Goal: Transaction & Acquisition: Purchase product/service

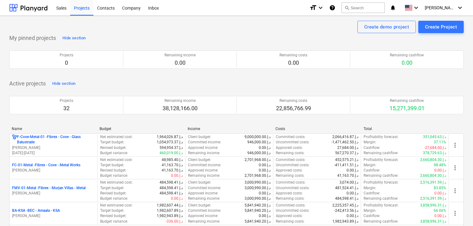
scroll to position [93, 0]
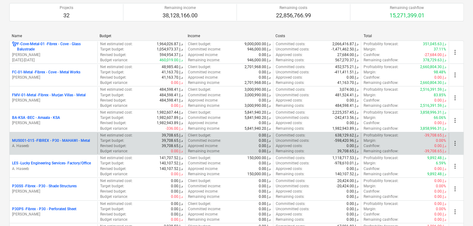
click at [77, 145] on p "A. Haseeb" at bounding box center [53, 145] width 83 height 5
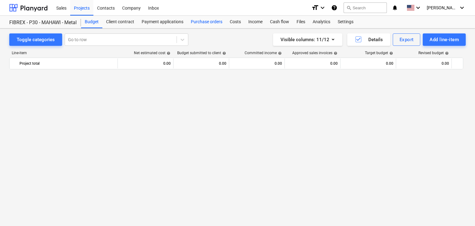
scroll to position [3634, 0]
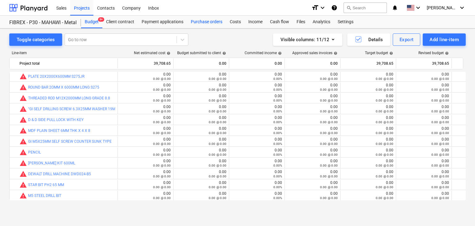
click at [213, 22] on div "Purchase orders" at bounding box center [206, 22] width 39 height 12
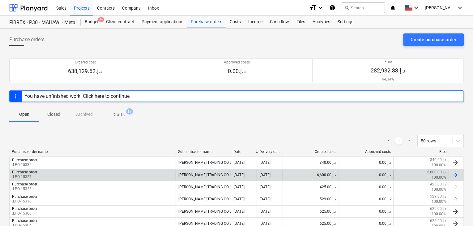
click at [53, 173] on div "Purchase order .LPO-15327" at bounding box center [93, 174] width 166 height 11
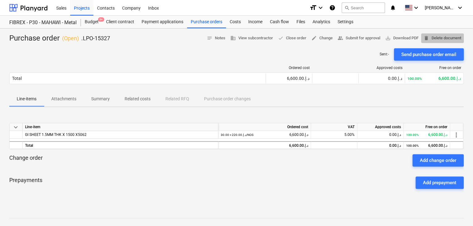
click at [436, 40] on span "delete Delete document" at bounding box center [442, 38] width 38 height 7
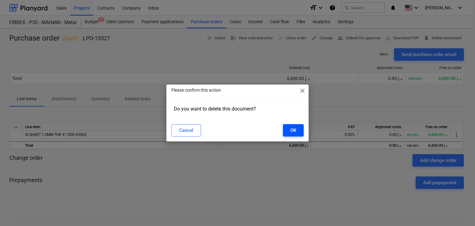
click at [292, 131] on div "OK" at bounding box center [293, 130] width 6 height 8
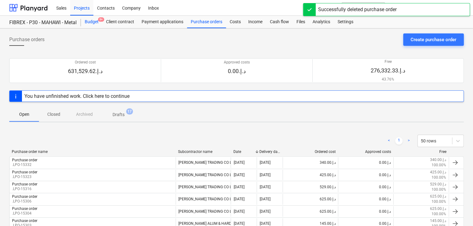
click at [83, 23] on div "Budget 9+" at bounding box center [91, 22] width 21 height 12
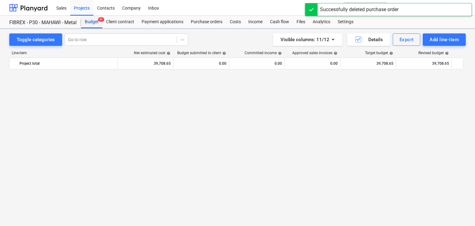
scroll to position [3634, 0]
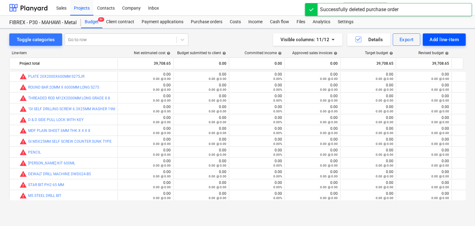
click at [432, 40] on div "Add line-item" at bounding box center [443, 40] width 29 height 8
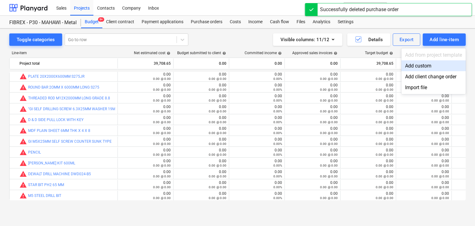
click at [418, 66] on div "Add custom" at bounding box center [433, 65] width 64 height 11
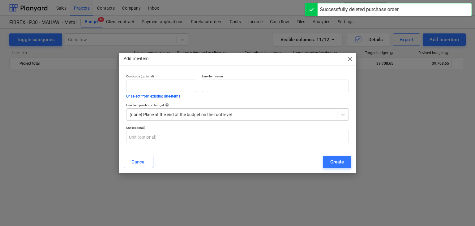
click at [201, 89] on div "Line-item name" at bounding box center [275, 86] width 152 height 29
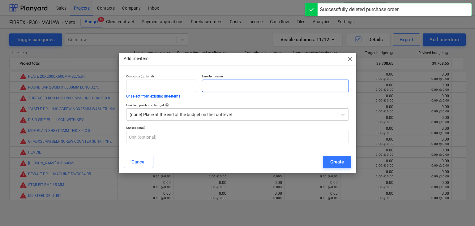
click at [206, 89] on input "text" at bounding box center [275, 85] width 147 height 12
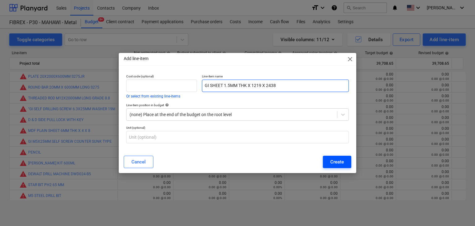
type input "GI SHEET 1.5MM THK X 1219 X 2438"
click at [340, 160] on div "Create" at bounding box center [337, 162] width 14 height 8
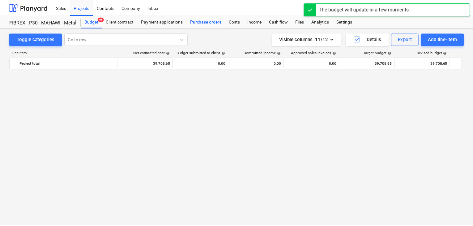
scroll to position [3634, 0]
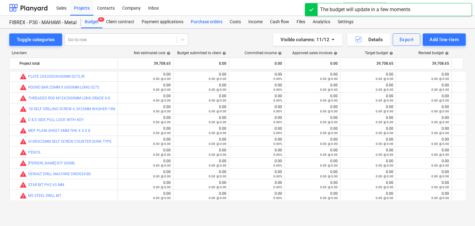
click at [209, 20] on div "Purchase orders" at bounding box center [206, 22] width 39 height 12
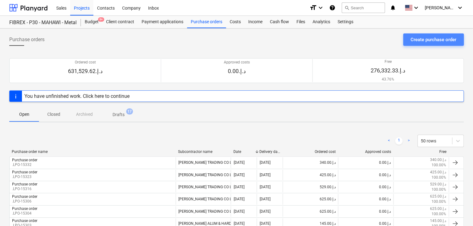
click at [424, 45] on button "Create purchase order" at bounding box center [433, 39] width 61 height 12
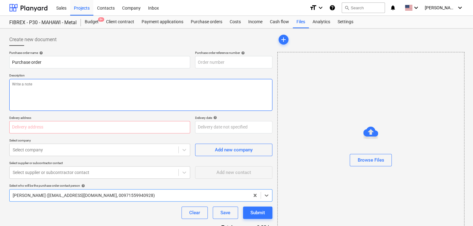
type textarea "x"
type input "MUS001-015-PO-271"
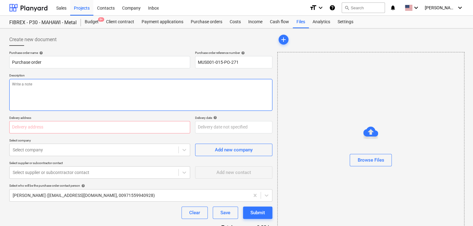
click at [198, 79] on textarea at bounding box center [140, 95] width 263 height 32
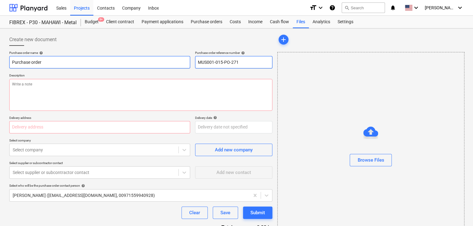
drag, startPoint x: 241, startPoint y: 62, endPoint x: 176, endPoint y: 65, distance: 65.2
click at [176, 65] on div "Purchase order name help Purchase order Purchase order reference number help MU…" at bounding box center [140, 60] width 263 height 18
type textarea "x"
type input "."
type textarea "x"
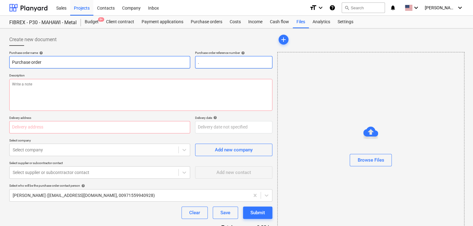
type input ".L"
type textarea "x"
type input ".LP"
type textarea "x"
type input ".LPO"
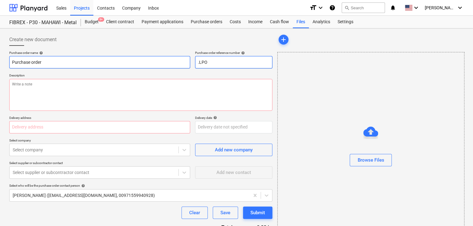
type textarea "x"
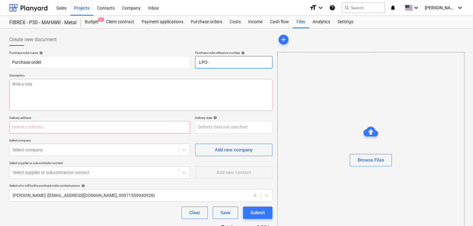
type input ".LPO-"
type textarea "x"
type input ".LPO-1"
type textarea "x"
type input ".LPO-15"
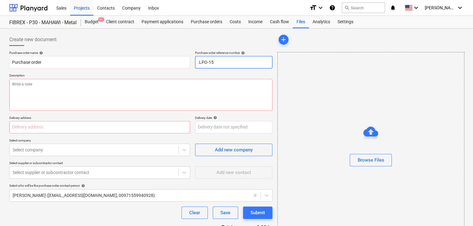
type textarea "x"
type input ".LPO-153"
type textarea "x"
type input ".LPO-1532"
type textarea "x"
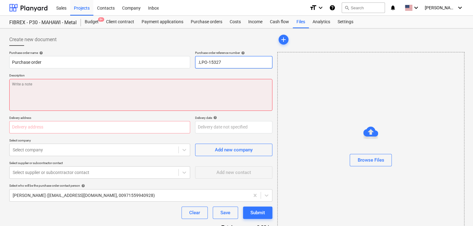
type input ".LPO-15327"
click at [39, 95] on textarea at bounding box center [140, 95] width 263 height 32
type textarea "x"
type textarea "1"
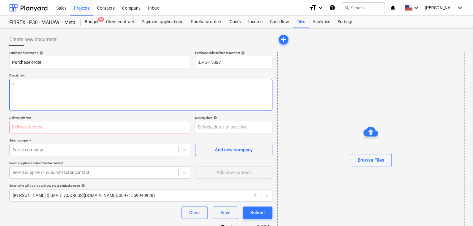
type textarea "x"
type textarea "19"
type textarea "x"
type textarea "19/"
type textarea "x"
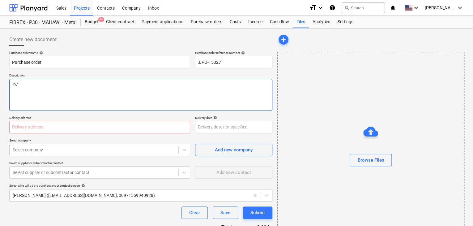
type textarea "19/A"
type textarea "x"
type textarea "19/AU"
type textarea "x"
type textarea "19/AUG"
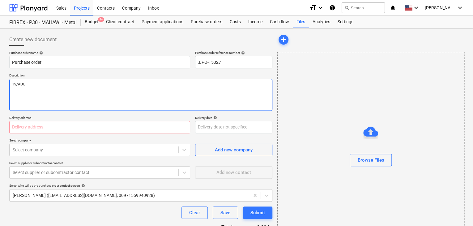
type textarea "x"
type textarea "19/AUG/"
type textarea "x"
type textarea "19/[DATE]"
type textarea "x"
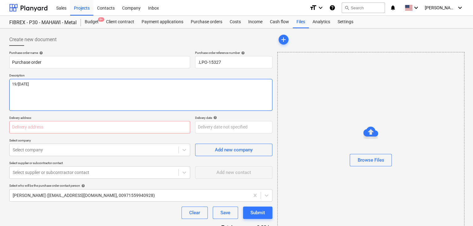
type textarea "[DATE]"
type textarea "x"
type textarea "[DATE]"
type textarea "x"
type textarea "[DATE]"
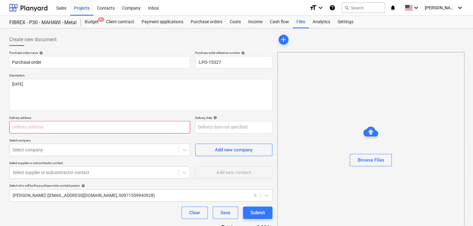
click at [33, 121] on input "text" at bounding box center [99, 127] width 181 height 12
type textarea "x"
type input "L"
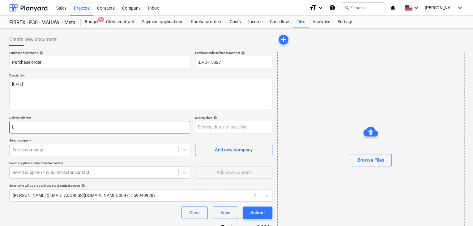
type textarea "x"
type input "LU"
type textarea "x"
type input "LUC"
type textarea "x"
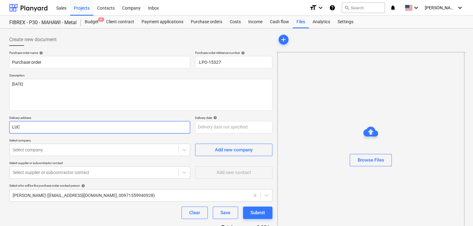
type input "LUCK"
type textarea "x"
type input "LUCKY"
type textarea "x"
type input "LUCKY"
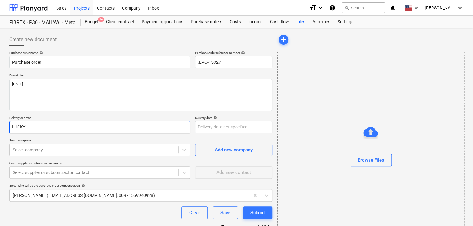
type textarea "x"
type input "LUCKY E"
type textarea "x"
type input "LUCKY EN"
type textarea "x"
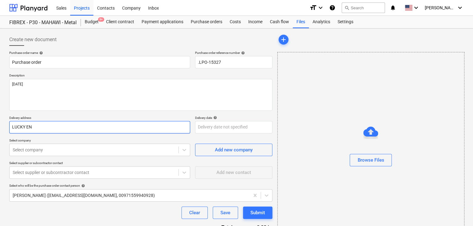
type input "LUCKY ENG"
type textarea "x"
type input "LUCKY ENGI"
type textarea "x"
type input "LUCKY ENGIN"
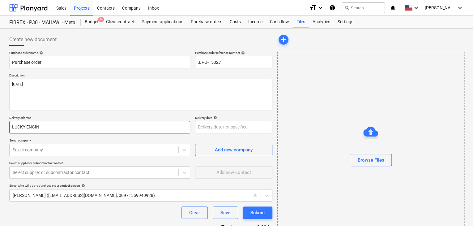
type textarea "x"
type input "LUCKY ENGINE"
type textarea "x"
type input "LUCKY ENGINEE"
type textarea "x"
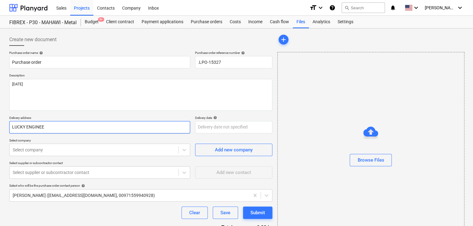
type input "LUCKY ENGINEER"
type textarea "x"
type input "LUCKY ENGINEERI"
type textarea "x"
type input "LUCKY ENGINEERIN"
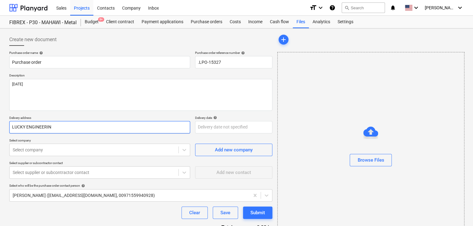
type textarea "x"
type input "LUCKY ENGINEERING"
type textarea "x"
type input "LUCKY ENGINEERING"
type textarea "x"
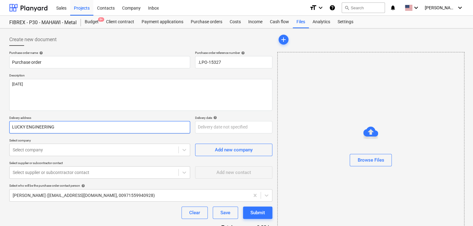
type input "LUCKY ENGINEERING S"
type textarea "x"
type input "LUCKY ENGINEERING SE"
type textarea "x"
type input "LUCKY ENGINEERING SER"
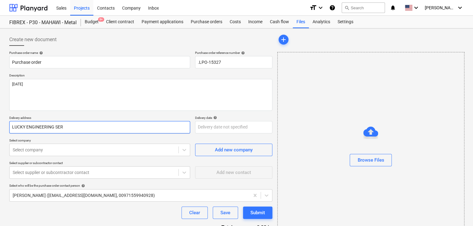
type textarea "x"
type input "LUCKY ENGINEERING SERV"
type textarea "x"
type input "LUCKY ENGINEERING SERVI"
type textarea "x"
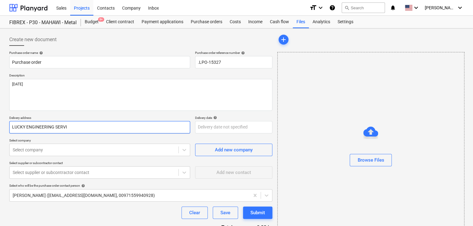
type input "LUCKY ENGINEERING SERVIC"
type textarea "x"
type input "LUCKY ENGINEERING SERVICE"
type textarea "x"
type input "LUCKY ENGINEERING SERVICES"
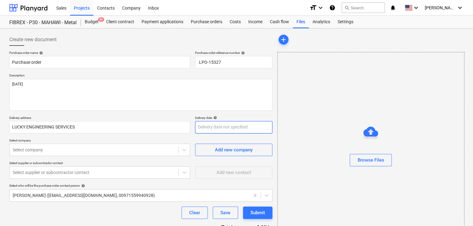
click at [217, 125] on body "Sales Projects Contacts Company Inbox format_size keyboard_arrow_down help sear…" at bounding box center [236, 113] width 473 height 226
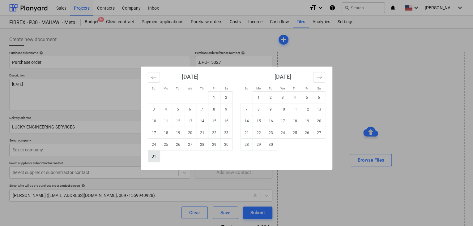
click at [150, 158] on td "31" at bounding box center [154, 156] width 12 height 12
type textarea "x"
type input "[DATE]"
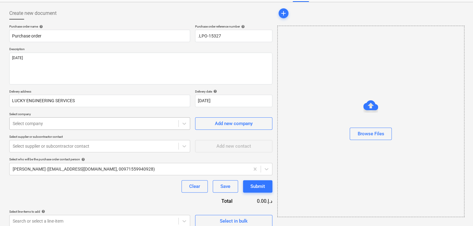
click at [18, 147] on body "Sales Projects Contacts Company Inbox format_size keyboard_arrow_down help sear…" at bounding box center [236, 87] width 473 height 226
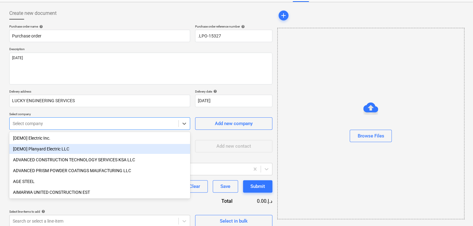
scroll to position [29, 0]
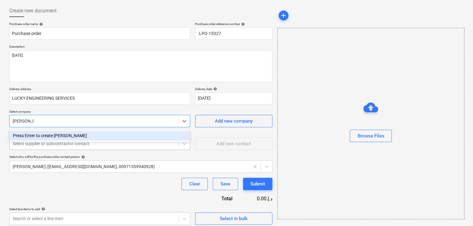
type input "[PERSON_NAME]"
click at [53, 133] on div "[PERSON_NAME] TRADING CO LLC" at bounding box center [99, 135] width 181 height 10
type textarea "x"
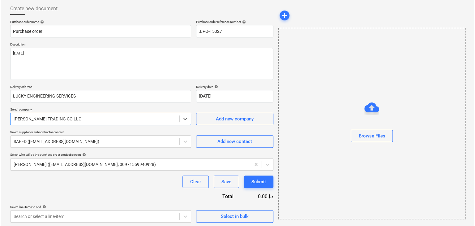
scroll to position [32, 0]
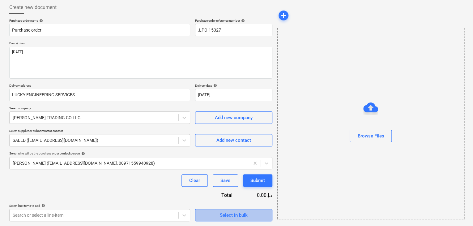
click at [199, 212] on button "Select in bulk" at bounding box center [233, 215] width 77 height 12
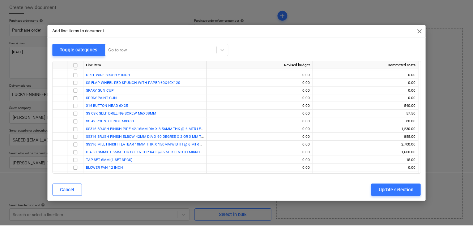
scroll to position [2591, 0]
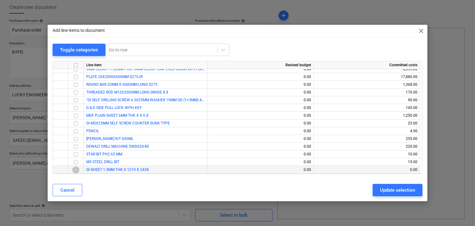
click at [76, 172] on input "checkbox" at bounding box center [75, 169] width 7 height 7
click at [384, 187] on div "Update selection" at bounding box center [397, 190] width 35 height 8
type textarea "x"
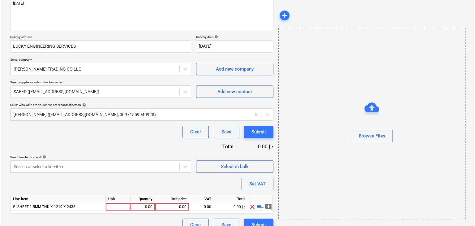
scroll to position [90, 0]
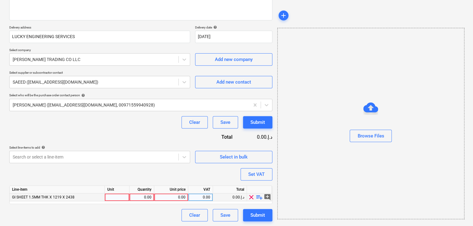
click at [120, 197] on div at bounding box center [117, 197] width 25 height 8
type input "NOS"
type textarea "x"
click at [137, 197] on div "0.00" at bounding box center [141, 197] width 19 height 8
type input "10"
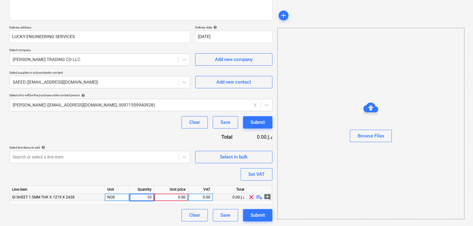
type textarea "x"
click at [178, 196] on div "0.00" at bounding box center [171, 197] width 29 height 8
type input "102"
type textarea "x"
click at [322, 165] on div "Browse Files" at bounding box center [370, 123] width 187 height 191
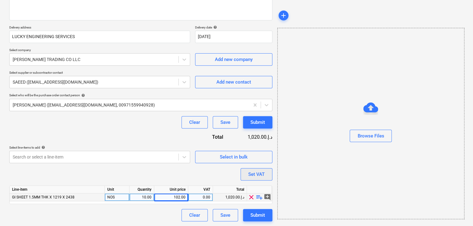
click at [260, 173] on div "Set VAT" at bounding box center [256, 174] width 16 height 8
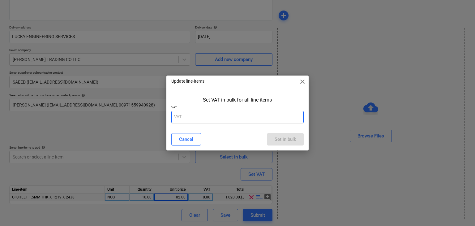
click at [213, 120] on input "text" at bounding box center [237, 117] width 133 height 12
type input "5"
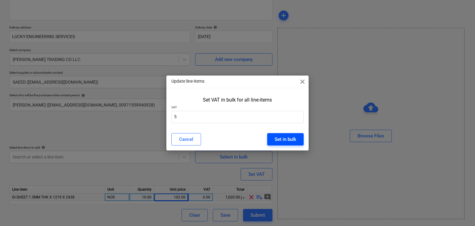
click at [291, 140] on div "Set in bulk" at bounding box center [285, 139] width 22 height 8
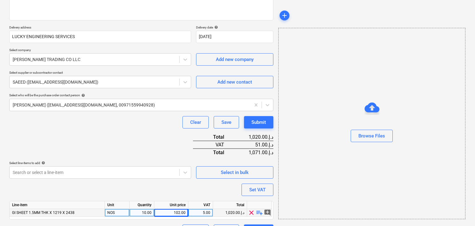
scroll to position [106, 0]
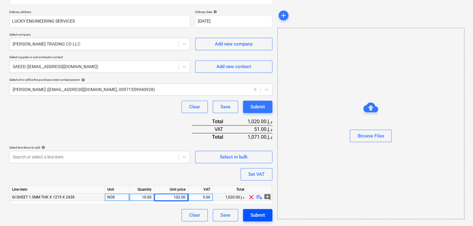
click at [260, 214] on div "Submit" at bounding box center [257, 215] width 15 height 8
type textarea "x"
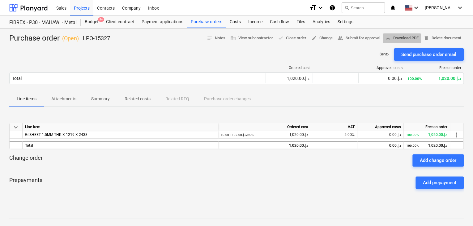
click at [387, 37] on span "save_alt" at bounding box center [388, 38] width 6 height 6
